Goal: Find contact information: Find contact information

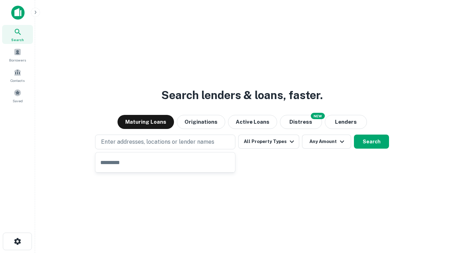
type input "**********"
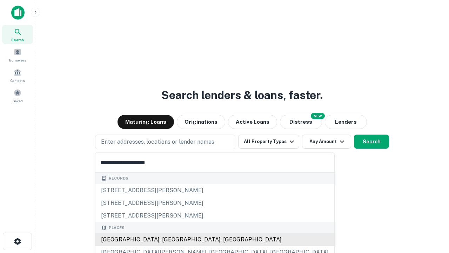
click at [168, 239] on div "Santa Monica, CA, USA" at bounding box center [214, 239] width 239 height 13
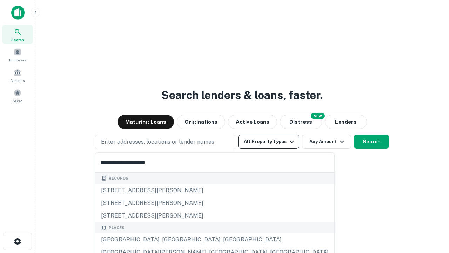
click at [269, 141] on button "All Property Types" at bounding box center [268, 141] width 61 height 14
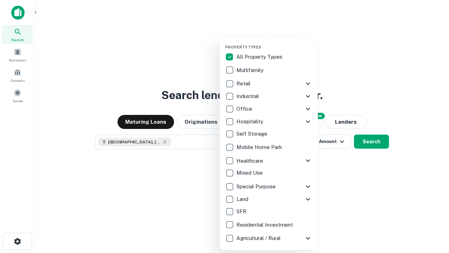
click at [274, 42] on button "button" at bounding box center [274, 42] width 98 height 0
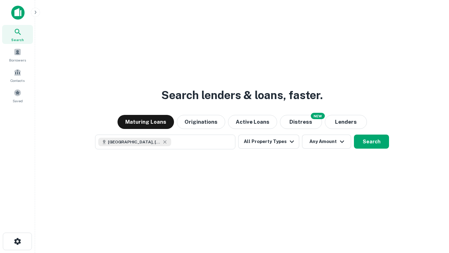
scroll to position [11, 0]
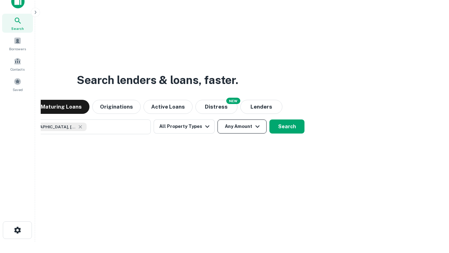
click at [218, 119] on button "Any Amount" at bounding box center [242, 126] width 49 height 14
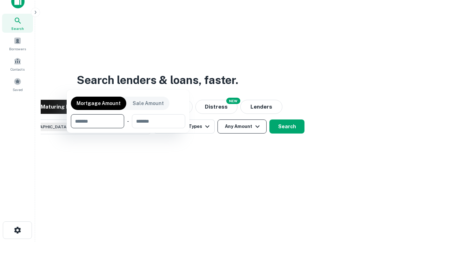
scroll to position [51, 199]
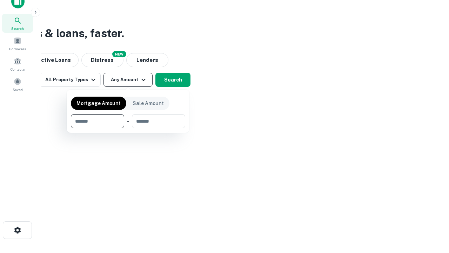
type input "*******"
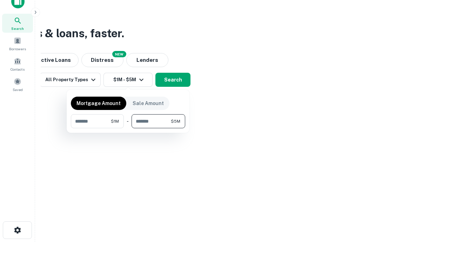
type input "*******"
click at [128, 128] on button "button" at bounding box center [128, 128] width 114 height 0
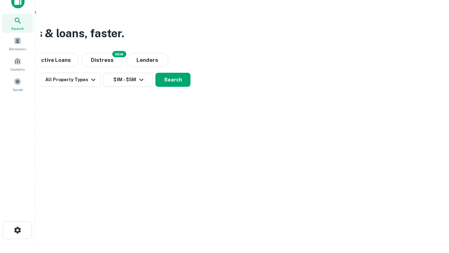
scroll to position [11, 0]
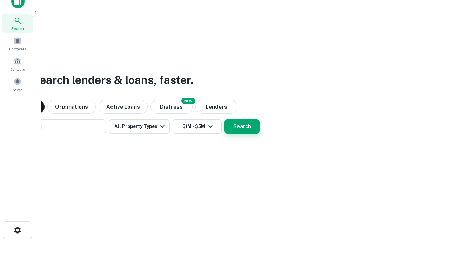
click at [225, 119] on button "Search" at bounding box center [242, 126] width 35 height 14
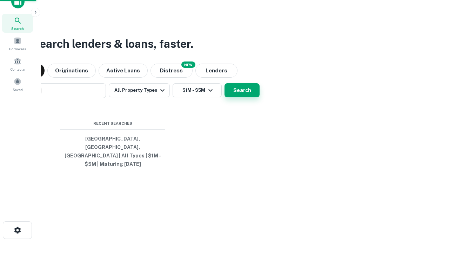
scroll to position [23, 199]
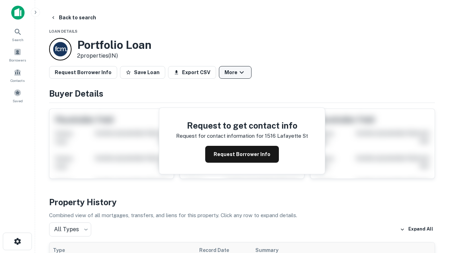
click at [235, 72] on button "More" at bounding box center [235, 72] width 33 height 13
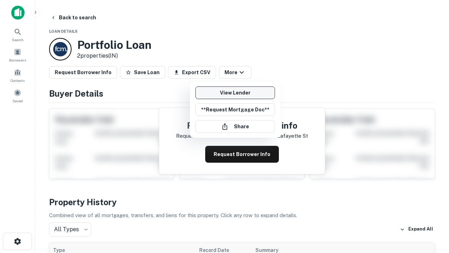
click at [235, 93] on link "View Lender" at bounding box center [235, 92] width 80 height 13
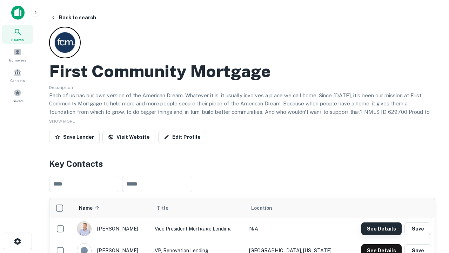
click at [381, 228] on button "See Details" at bounding box center [381, 228] width 40 height 13
